Goal: Transaction & Acquisition: Purchase product/service

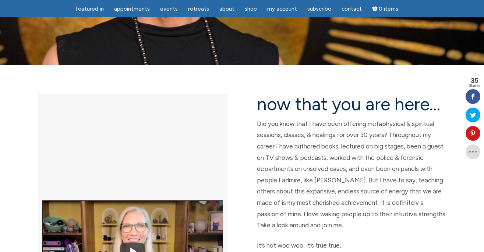
scroll to position [142, 0]
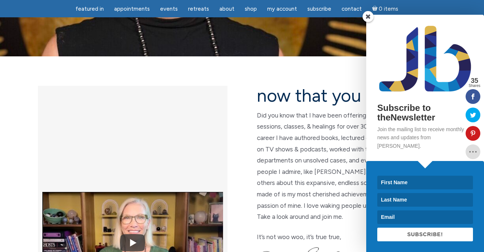
click at [395, 179] on input at bounding box center [425, 182] width 96 height 14
type input "[PERSON_NAME]"
type input "McClain"
type input "lmcclain996@gmail.com"
click at [417, 233] on button "SUBSCRIBE!" at bounding box center [425, 234] width 96 height 14
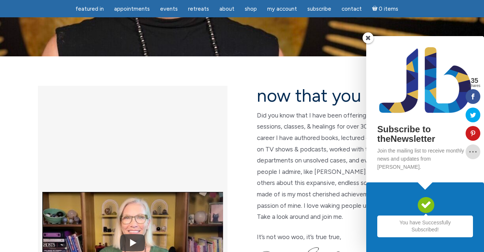
click at [370, 43] on span at bounding box center [367, 37] width 11 height 11
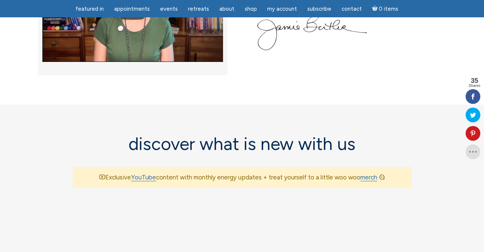
scroll to position [378, 0]
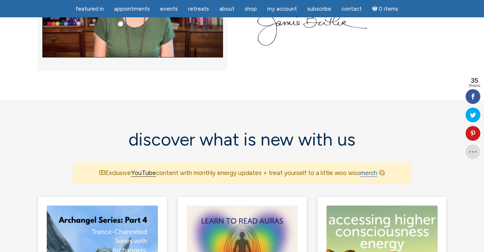
click at [143, 169] on link "YouTube" at bounding box center [143, 173] width 25 height 8
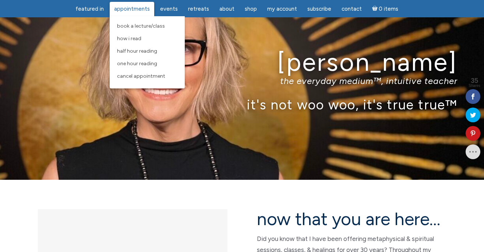
scroll to position [20, 0]
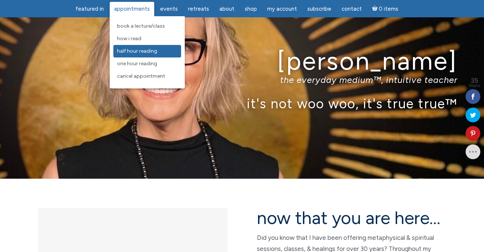
click at [133, 51] on span "Half Hour Reading" at bounding box center [137, 51] width 40 height 6
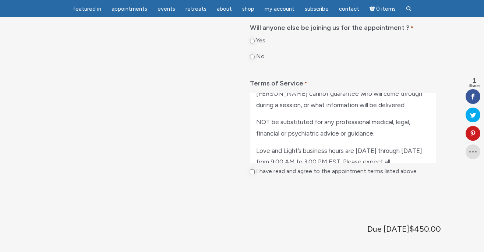
scroll to position [361, 0]
